Goal: Task Accomplishment & Management: Manage account settings

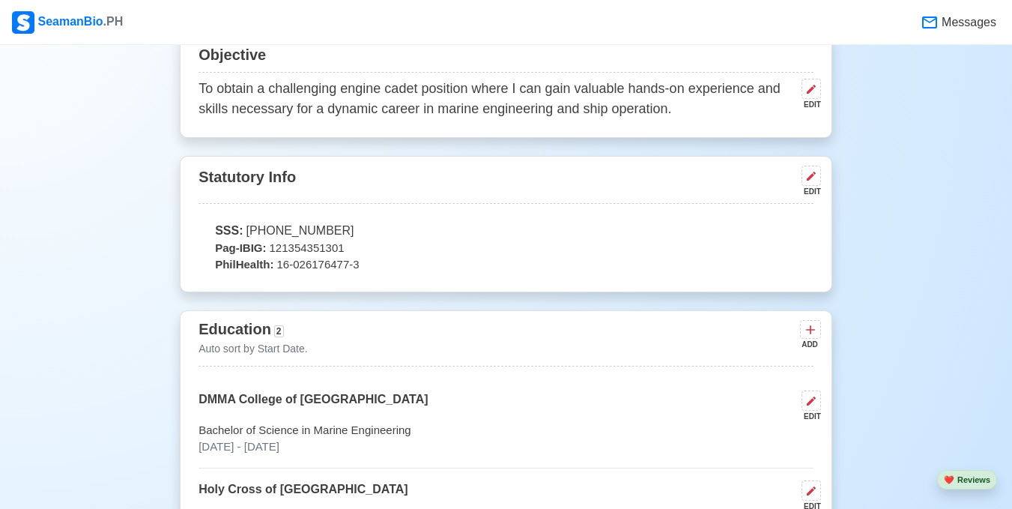
scroll to position [634, 0]
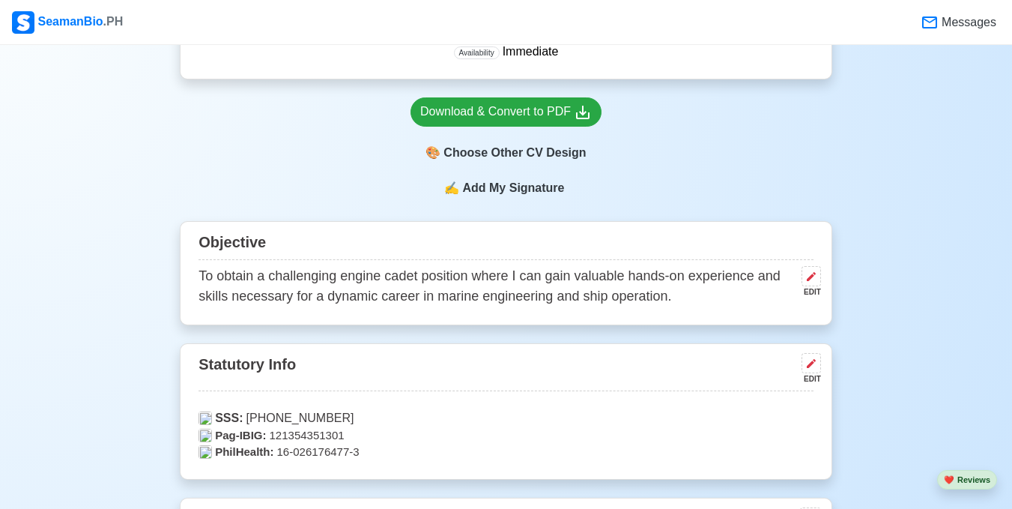
click at [807, 288] on div "EDIT" at bounding box center [807, 291] width 25 height 11
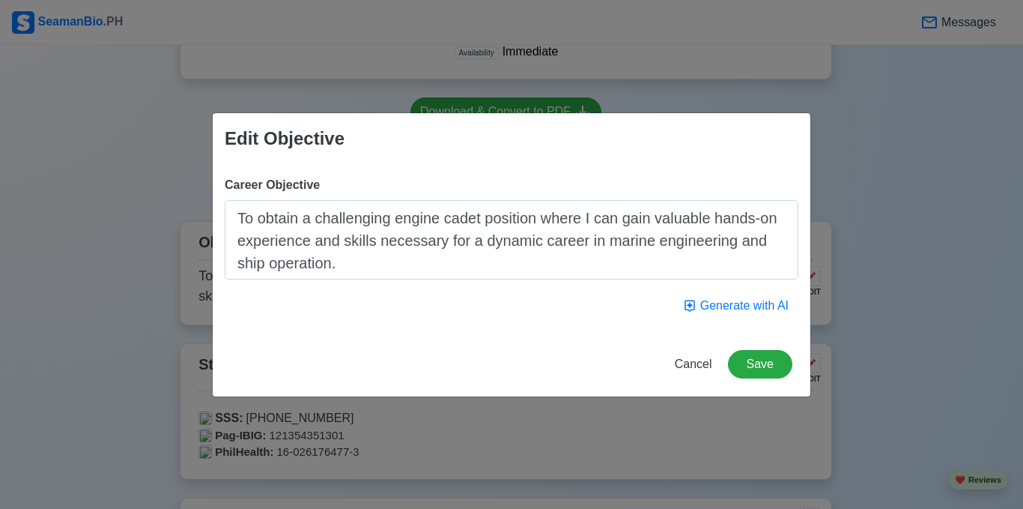
drag, startPoint x: 419, startPoint y: 271, endPoint x: 223, endPoint y: 202, distance: 207.3
click at [223, 202] on div "Career Objective To obtain a challenging engine cadet position where I can gain…" at bounding box center [512, 248] width 598 height 168
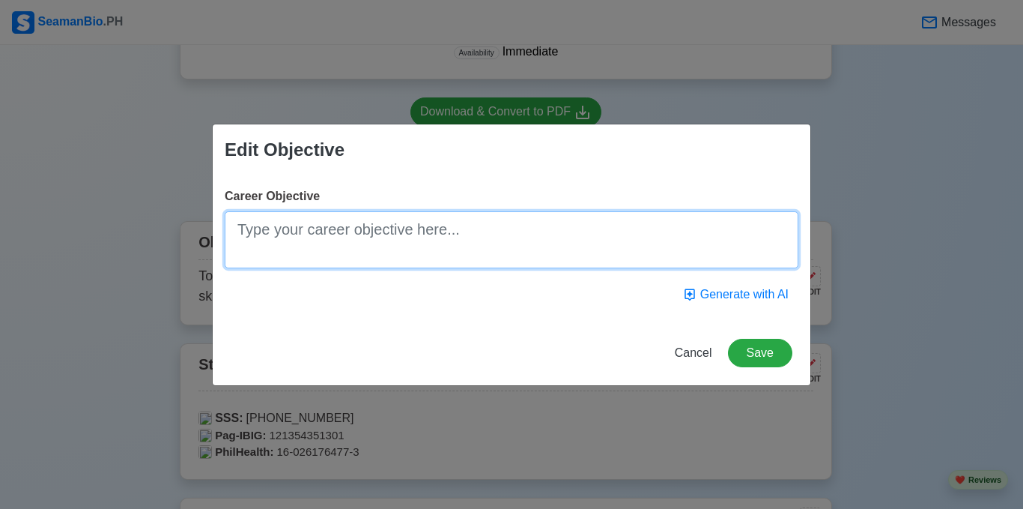
paste textarea "To secure an Engine Cadet position with a reputable shipping company, where I c…"
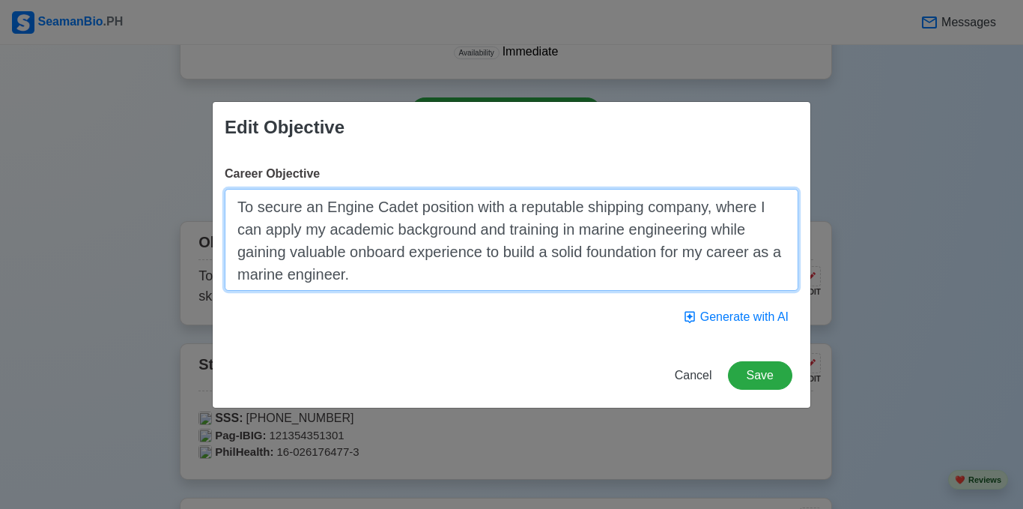
click at [330, 207] on textarea "To secure an Engine Cadet position with a reputable shipping company, where I c…" at bounding box center [512, 240] width 574 height 102
click at [383, 215] on textarea "To secure an engine Cadet position with a reputable shipping company, where I c…" at bounding box center [512, 240] width 574 height 102
click at [761, 210] on textarea "To secure an engine cadet position with a reputable shipping company, where I c…" at bounding box center [512, 240] width 574 height 102
type textarea "To secure an engine cadet position with a reputable shipping company, where i c…"
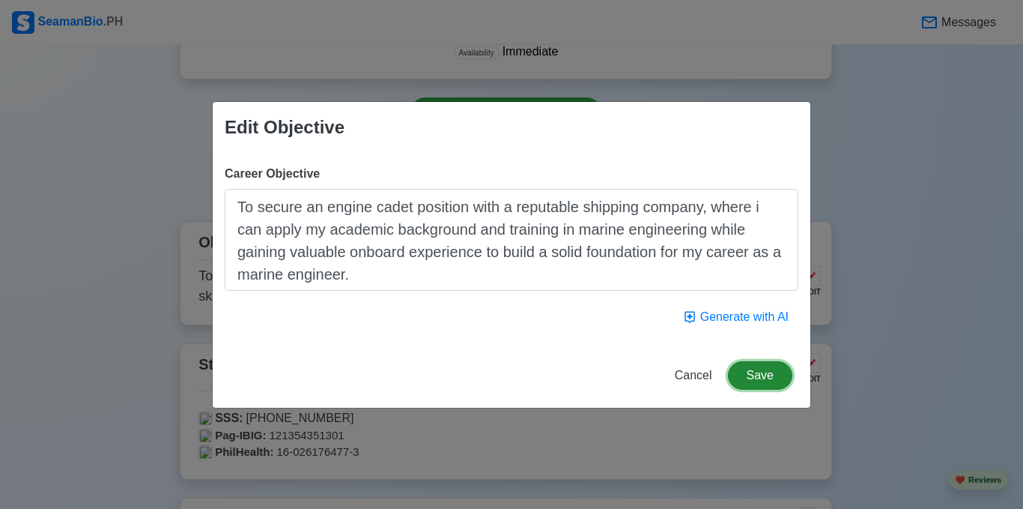
click at [755, 378] on button "Save" at bounding box center [760, 375] width 64 height 28
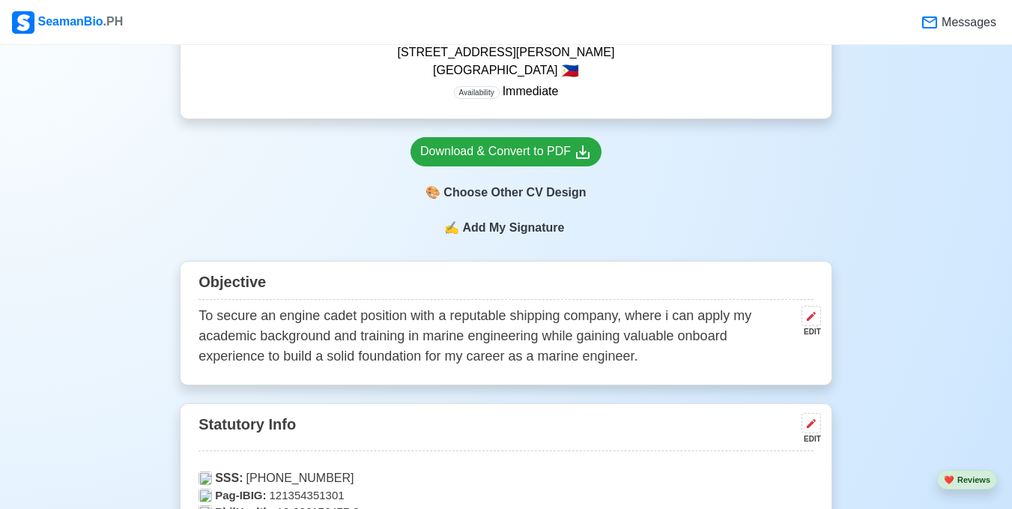
scroll to position [608, 0]
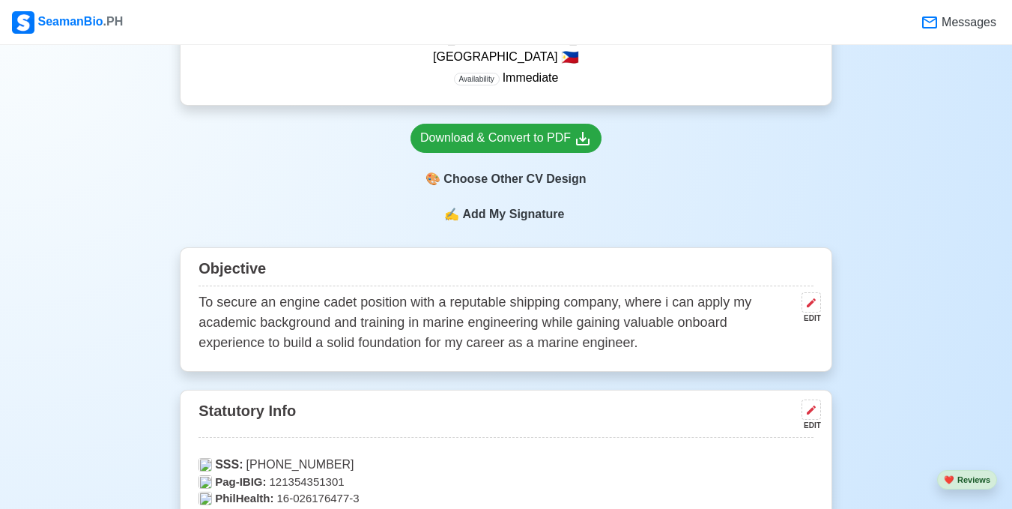
click at [629, 345] on p "To secure an engine cadet position with a reputable shipping company, where i c…" at bounding box center [496, 322] width 597 height 61
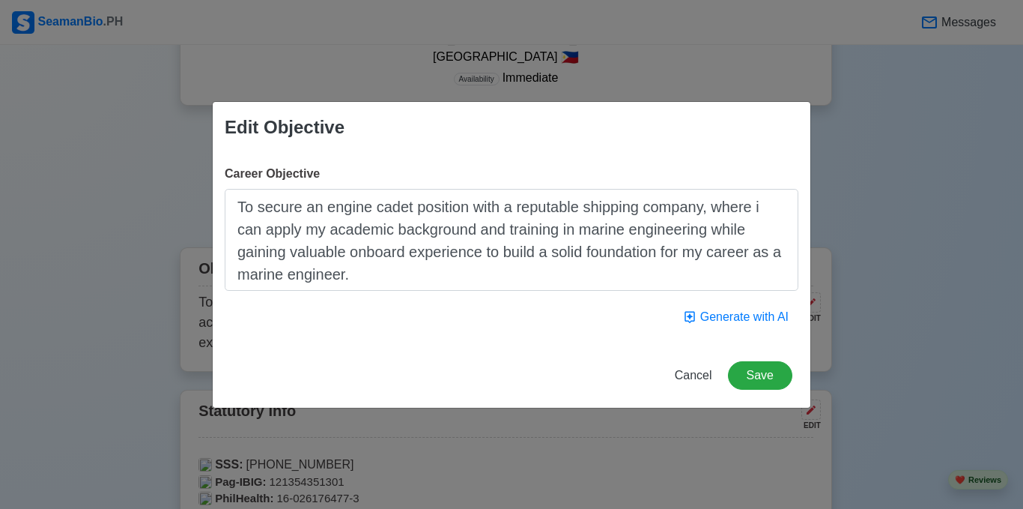
drag, startPoint x: 316, startPoint y: 264, endPoint x: 235, endPoint y: 204, distance: 100.7
click at [235, 204] on textarea "To secure an engine cadet position with a reputable shipping company, where i c…" at bounding box center [512, 240] width 574 height 102
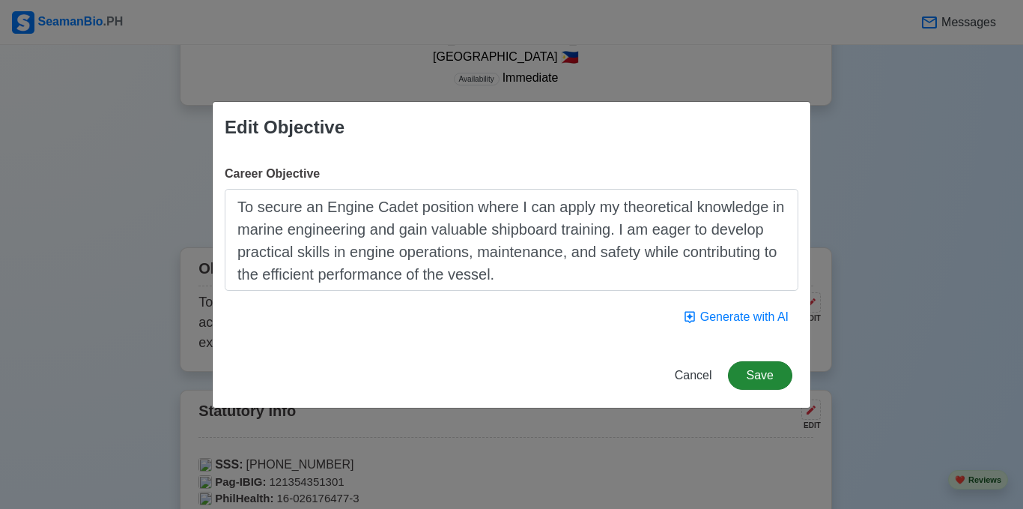
type textarea "To secure an Engine Cadet position where I can apply my theoretical knowledge i…"
click at [770, 374] on button "Save" at bounding box center [760, 375] width 64 height 28
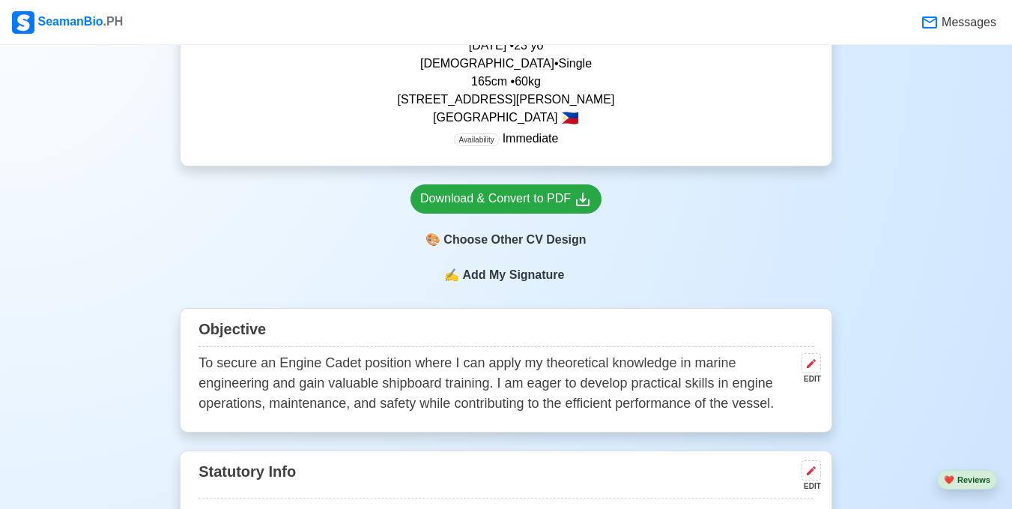
scroll to position [473, 0]
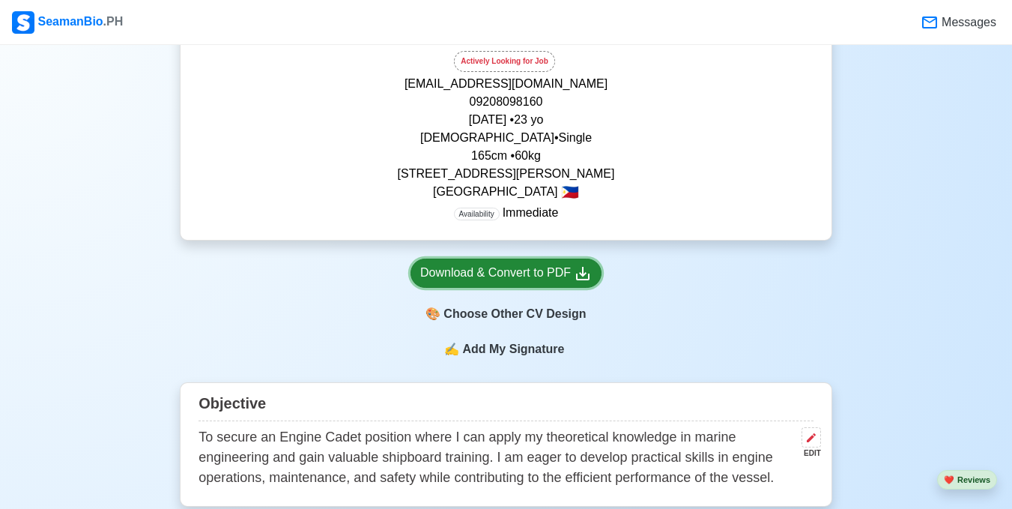
click at [445, 268] on div "Download & Convert to PDF" at bounding box center [505, 273] width 171 height 19
